Goal: Information Seeking & Learning: Learn about a topic

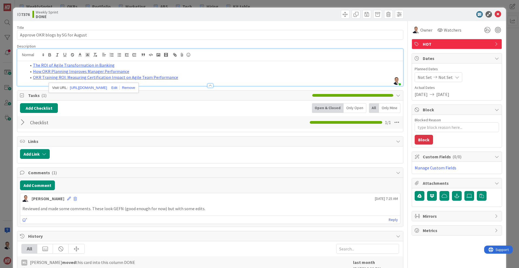
scroll to position [1073, 0]
click at [190, 76] on li "OKR Training ROI: Measuring Certification Impact on Agile Team Performance" at bounding box center [214, 77] width 374 height 6
click at [188, 80] on div at bounding box center [210, 83] width 386 height 6
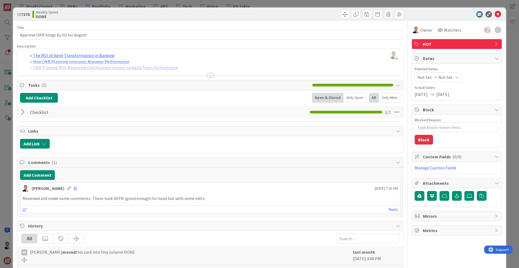
click at [210, 75] on div at bounding box center [210, 75] width 6 height 4
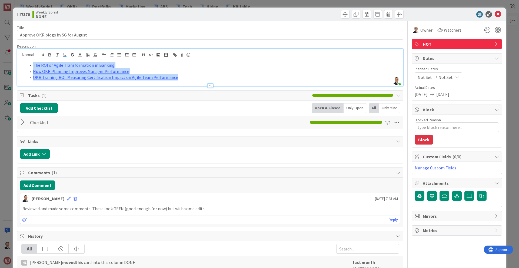
drag, startPoint x: 183, startPoint y: 77, endPoint x: 26, endPoint y: 63, distance: 158.3
click at [24, 64] on ol "The ROI of Agile Transformation in Banking How OKR Planning Improves Manager Pe…" at bounding box center [210, 71] width 381 height 18
copy ol "The ROI of Agile Transformation in Banking How OKR Planning Improves Manager Pe…"
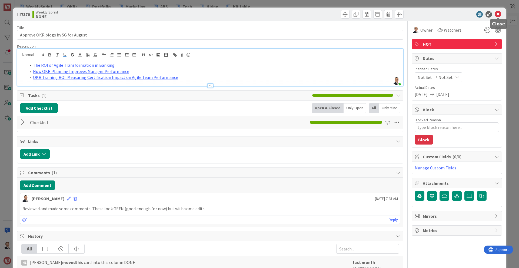
click at [498, 15] on icon at bounding box center [498, 14] width 6 height 6
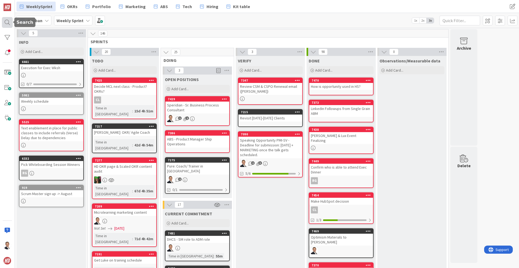
click at [10, 23] on div at bounding box center [7, 22] width 11 height 11
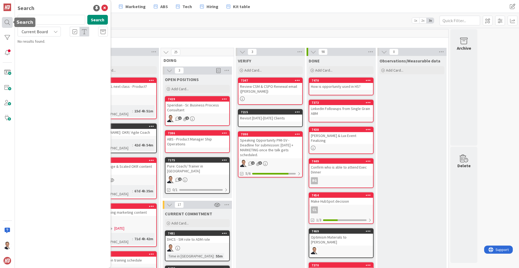
type input "okr"
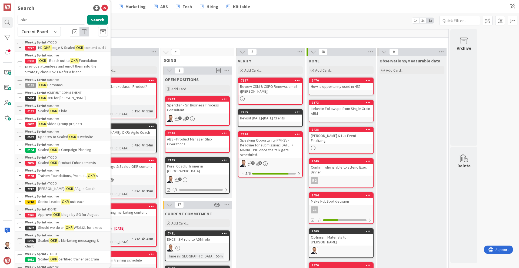
click at [73, 163] on span "Product Enhancements" at bounding box center [77, 162] width 38 height 5
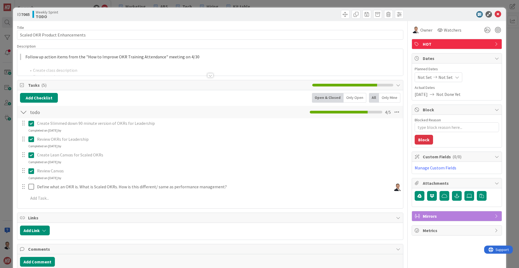
type textarea "x"
click at [210, 75] on div at bounding box center [210, 75] width 6 height 4
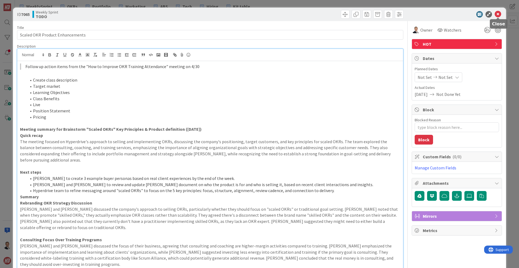
click at [499, 15] on icon at bounding box center [498, 14] width 6 height 6
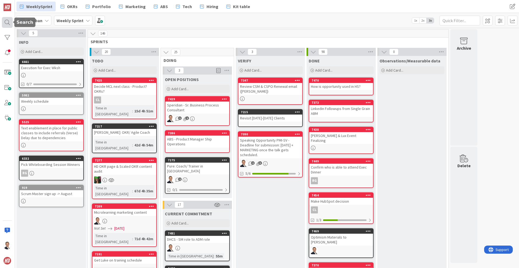
click at [8, 22] on div at bounding box center [7, 22] width 11 height 11
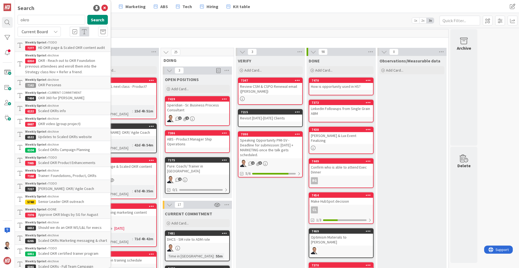
type input "okr"
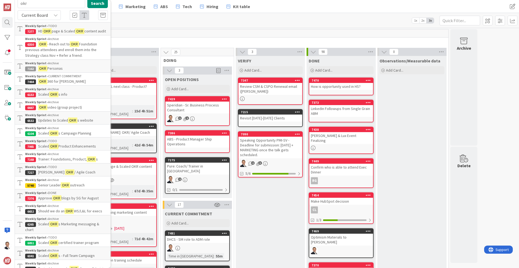
scroll to position [18, 0]
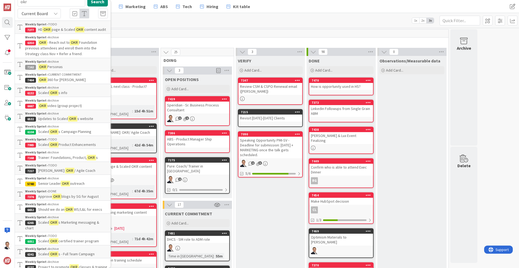
click at [84, 116] on p "Updates to Scaled OKR s website" at bounding box center [66, 119] width 83 height 6
click at [498, 15] on div "Kanban Weekly Sprint 1x 2x 3x" at bounding box center [267, 20] width 504 height 15
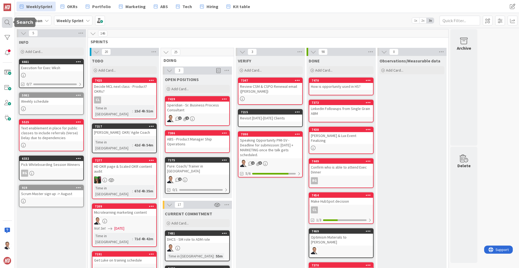
drag, startPoint x: 8, startPoint y: 22, endPoint x: 12, endPoint y: 24, distance: 4.7
click at [8, 22] on div at bounding box center [7, 22] width 11 height 11
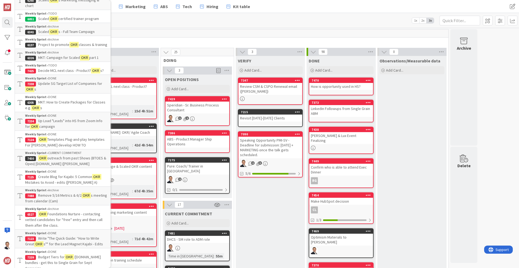
scroll to position [242, 0]
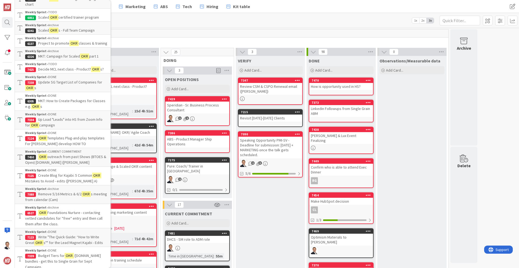
click at [82, 136] on span "Templates Plug-and-play templates For [PERSON_NAME] develop HOW TO" at bounding box center [65, 141] width 80 height 11
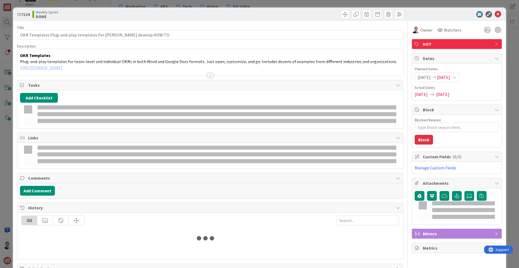
type textarea "x"
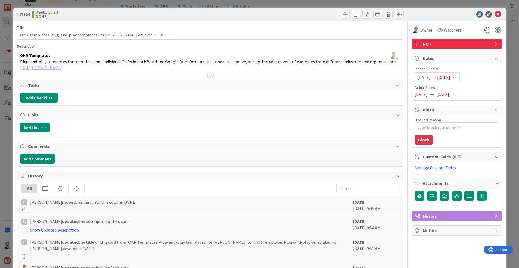
click at [209, 75] on div at bounding box center [210, 75] width 6 height 4
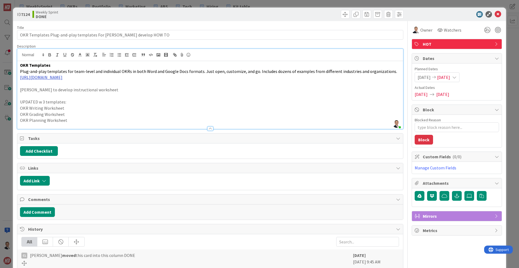
click at [62, 77] on link "[URL][DOMAIN_NAME]" at bounding box center [41, 77] width 42 height 5
click at [124, 89] on link "[URL][DOMAIN_NAME]" at bounding box center [106, 87] width 37 height 7
